Goal: Use online tool/utility

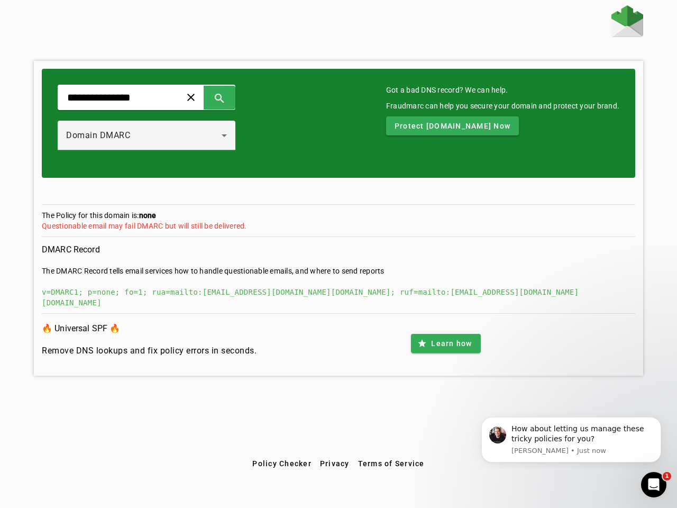
click at [204, 97] on span at bounding box center [190, 97] width 25 height 25
click at [232, 97] on span at bounding box center [219, 97] width 25 height 25
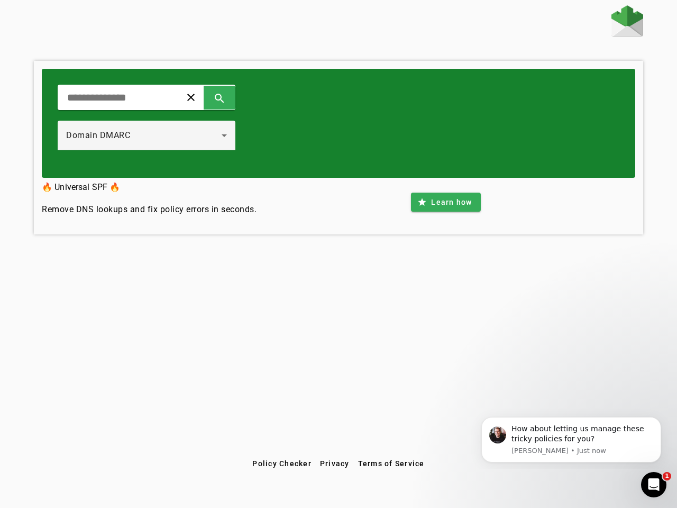
click at [158, 135] on div "Domain DMARC" at bounding box center [144, 135] width 156 height 13
click at [456, 126] on div "clear search Domain DMARC" at bounding box center [339, 123] width 594 height 109
click at [445, 343] on div "clear search Domain DMARC 🔥 Universal SPF 🔥 Remove DNS lookups and fix policy e…" at bounding box center [338, 229] width 677 height 449
click at [281, 463] on span "Policy Checker" at bounding box center [281, 463] width 59 height 8
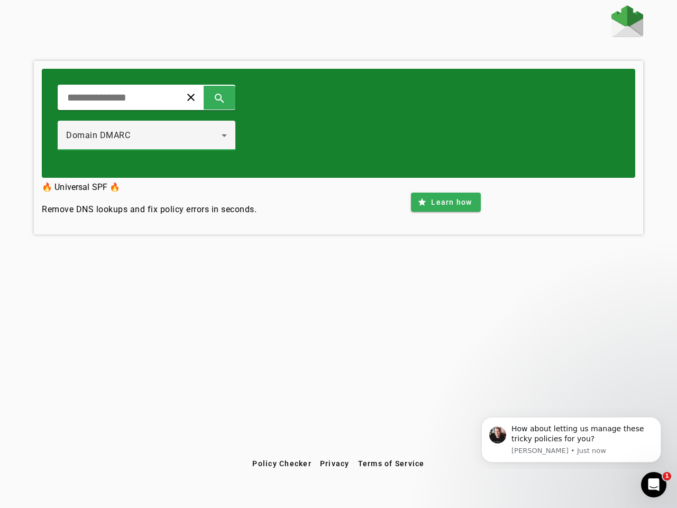
click at [335, 463] on span "Privacy" at bounding box center [335, 463] width 30 height 8
click at [391, 463] on span "Terms of Service" at bounding box center [391, 463] width 67 height 8
click at [571, 440] on div "How about letting us manage these tricky policies for you?" at bounding box center [583, 434] width 142 height 21
